Goal: Communication & Community: Connect with others

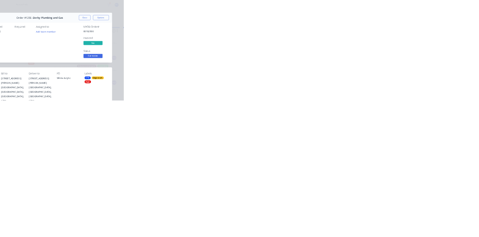
click at [99, 72] on button "Collaborate" at bounding box center [63, 65] width 71 height 19
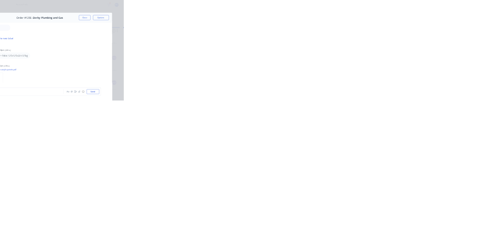
click at [217, 237] on div "Order details Collaborate Checklists 0/0 Tracking Linked Orders Timeline Profit…" at bounding box center [239, 118] width 479 height 237
click at [222, 237] on div "Order details Collaborate Checklists 0/0 Tracking Linked Orders Timeline Profit…" at bounding box center [239, 118] width 479 height 237
